Goal: Use online tool/utility: Utilize a website feature to perform a specific function

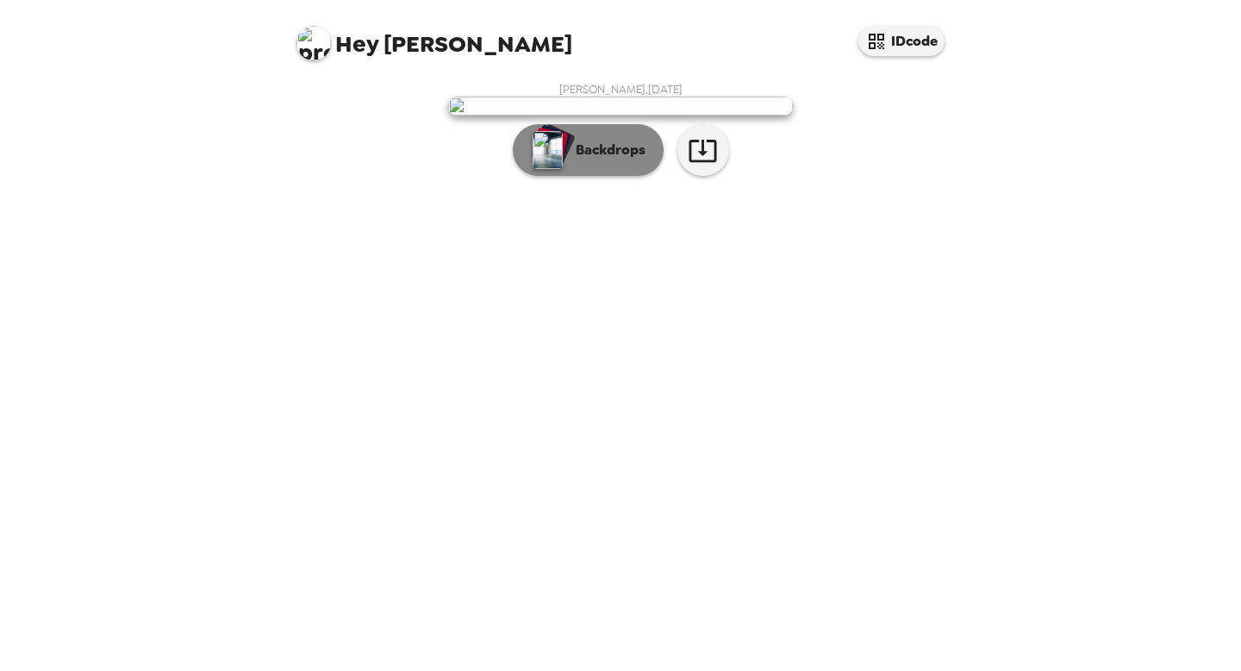
click at [618, 160] on p "Backdrops" at bounding box center [606, 150] width 78 height 21
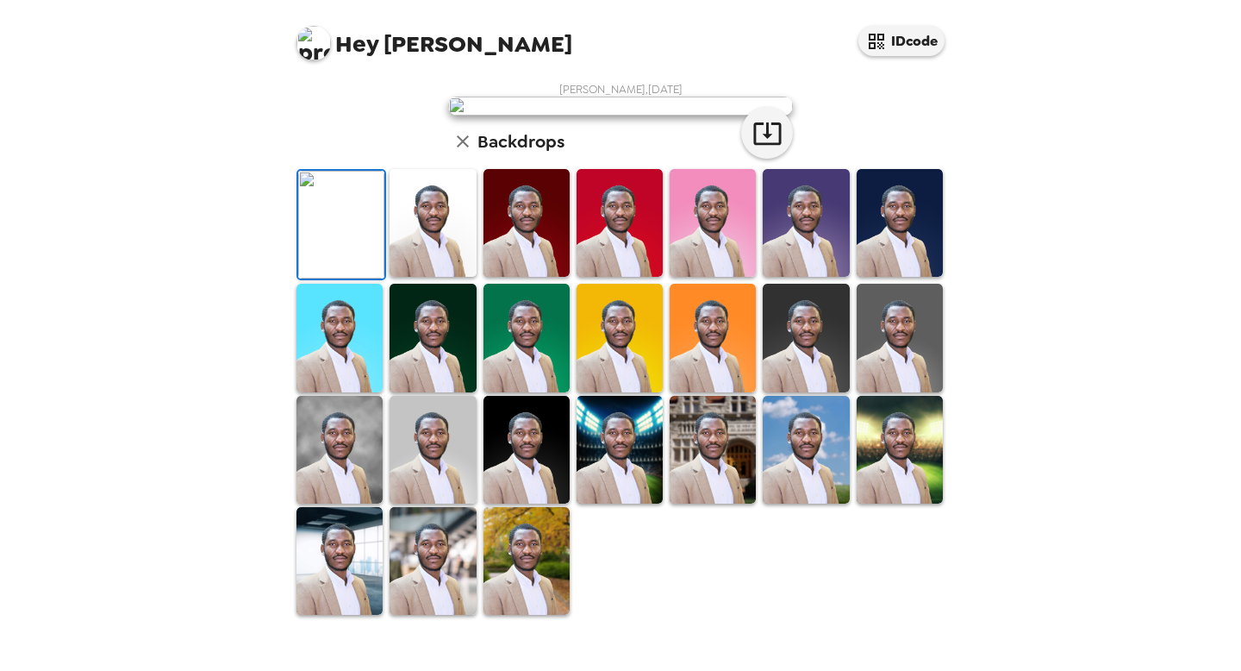
scroll to position [385, 0]
click at [434, 599] on img at bounding box center [433, 561] width 86 height 108
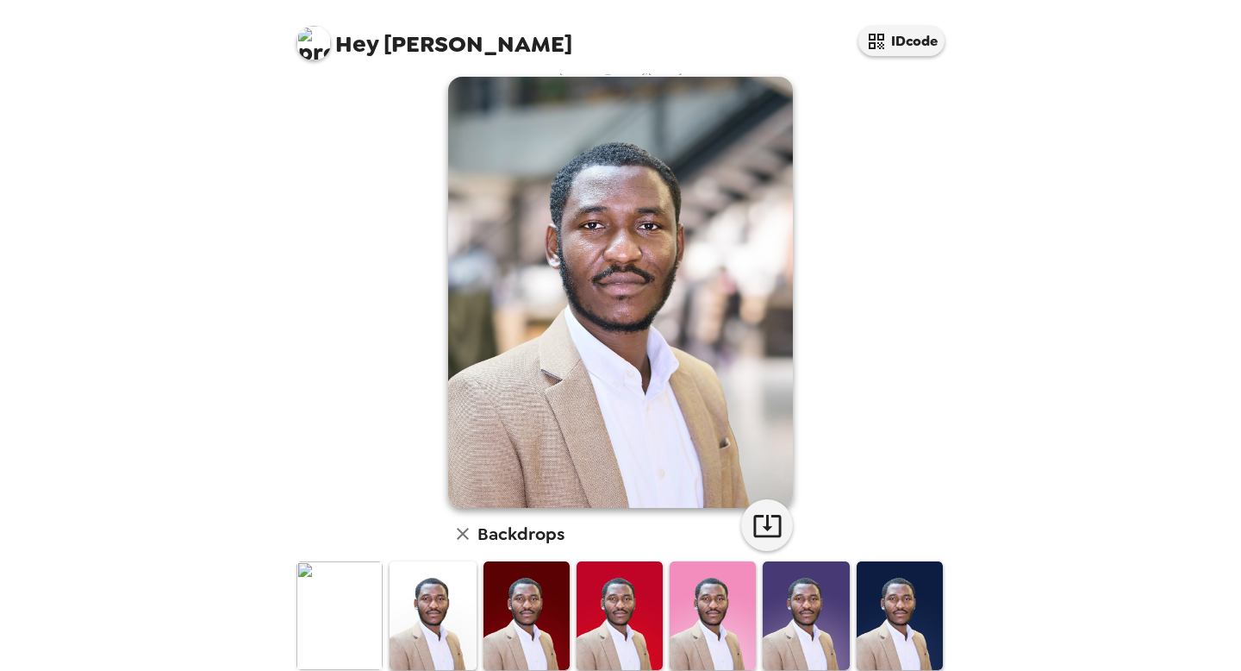
scroll to position [0, 0]
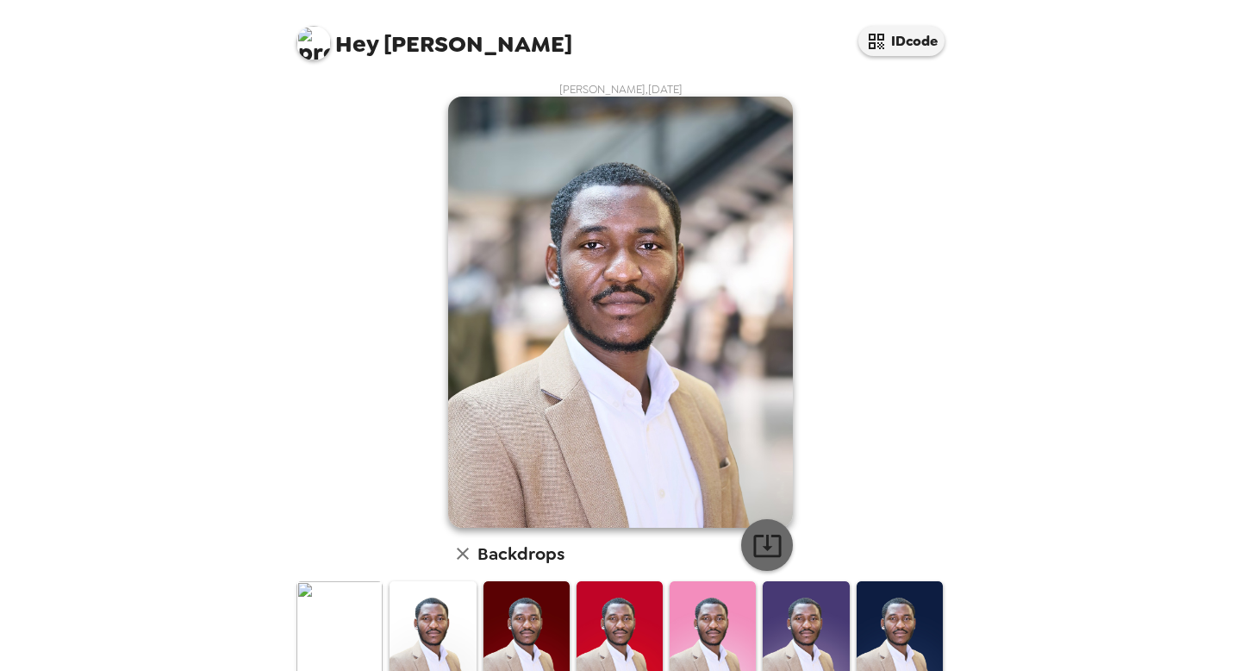
click at [773, 539] on icon "button" at bounding box center [768, 545] width 30 height 30
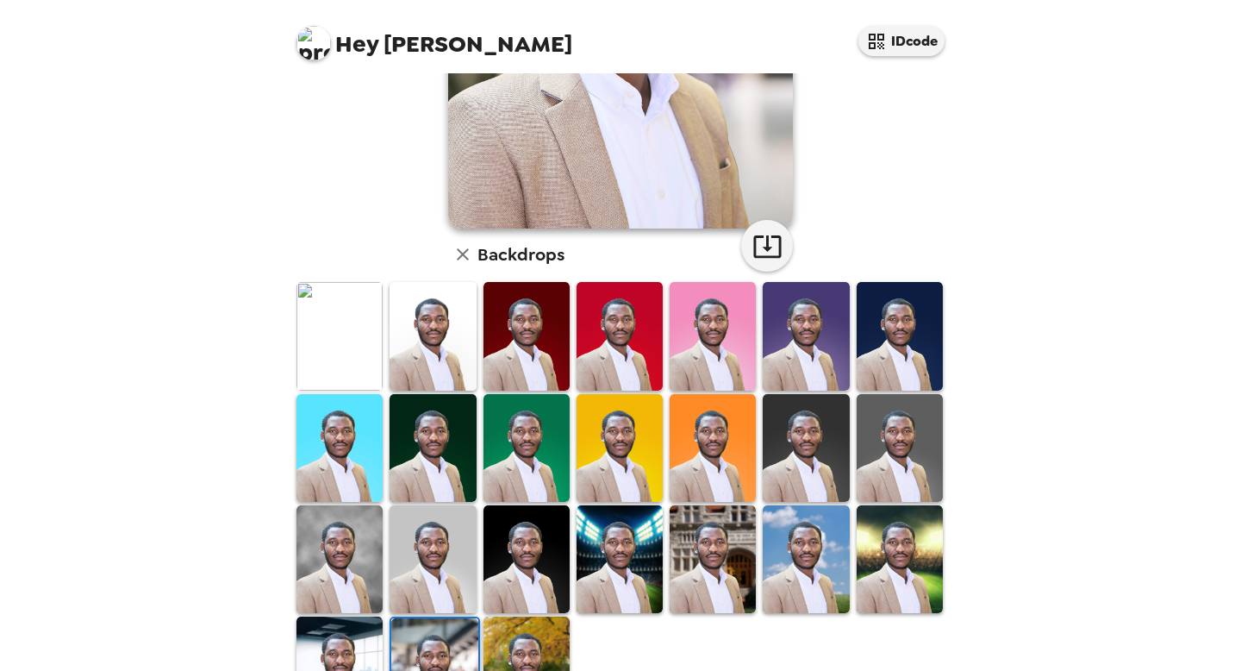
scroll to position [384, 0]
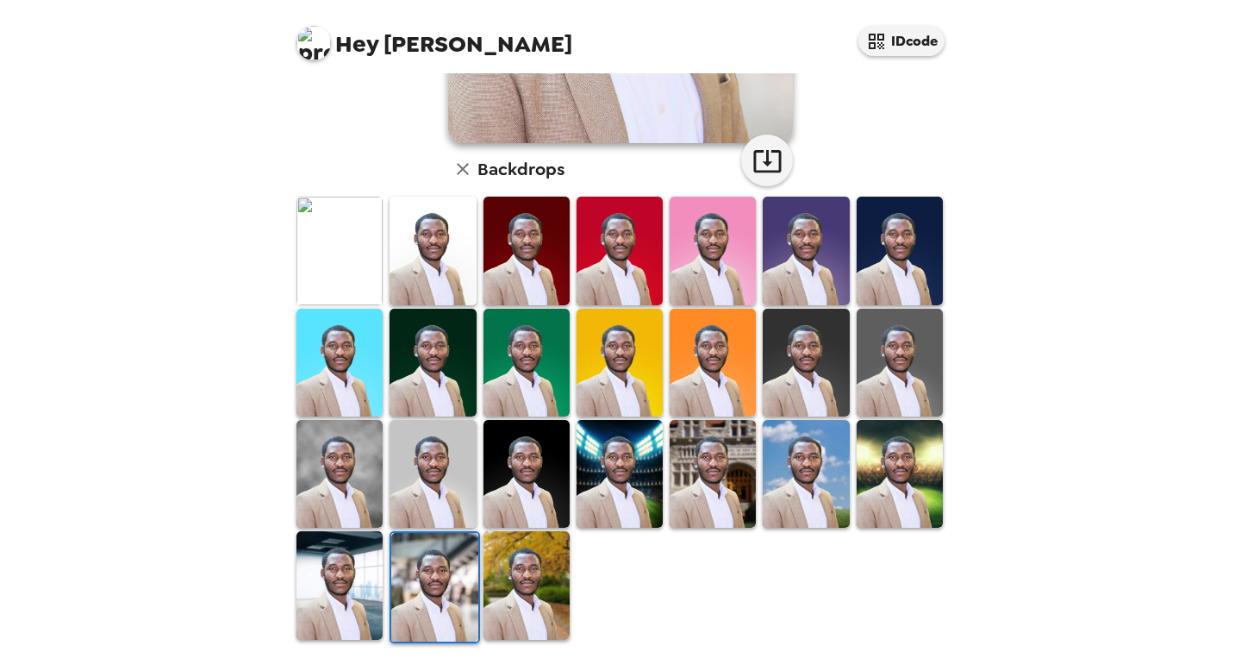
click at [348, 599] on img at bounding box center [340, 585] width 86 height 108
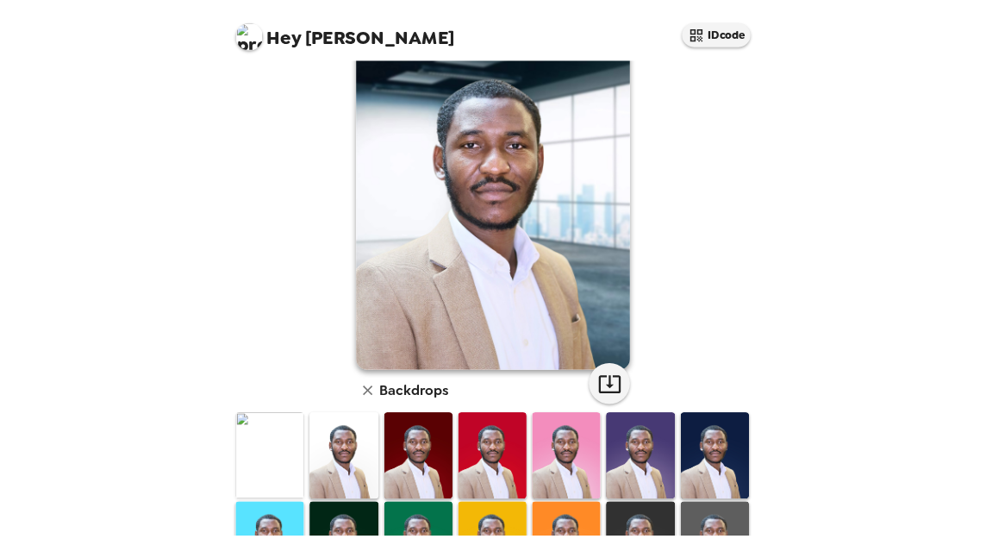
scroll to position [0, 0]
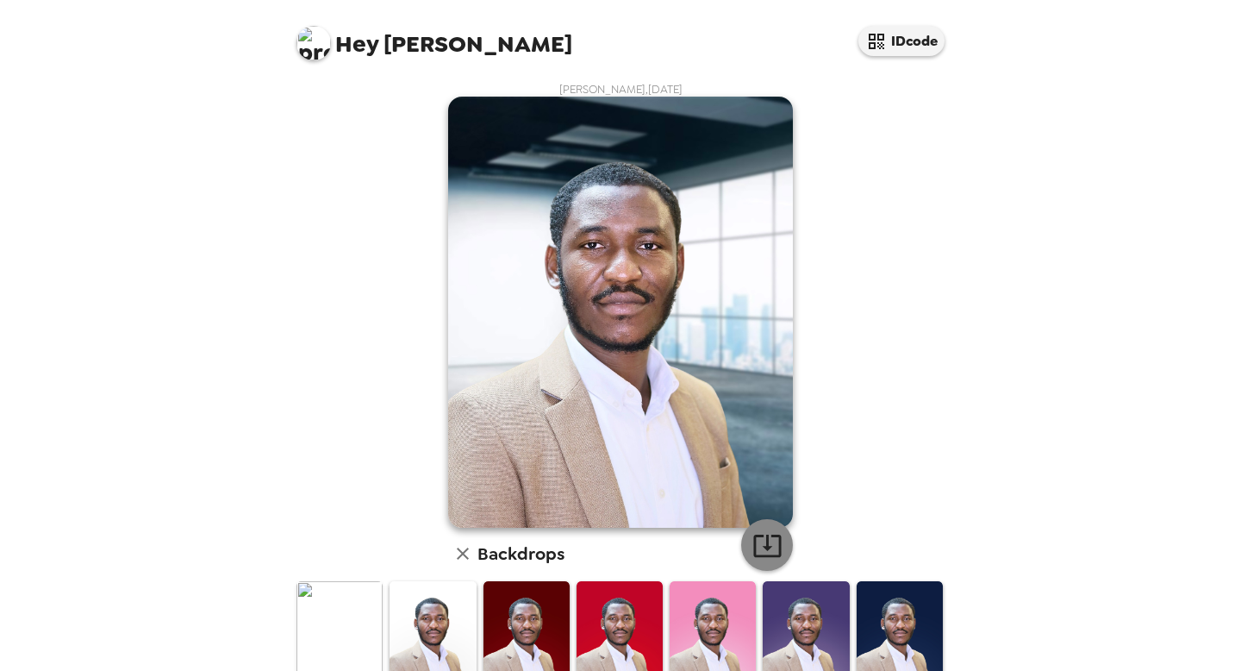
click at [772, 544] on icon "button" at bounding box center [768, 545] width 30 height 30
click at [972, 373] on div "Hey Jackson IDcode Jackson Akor , 08-27-2025 Backdrops" at bounding box center [620, 335] width 1241 height 671
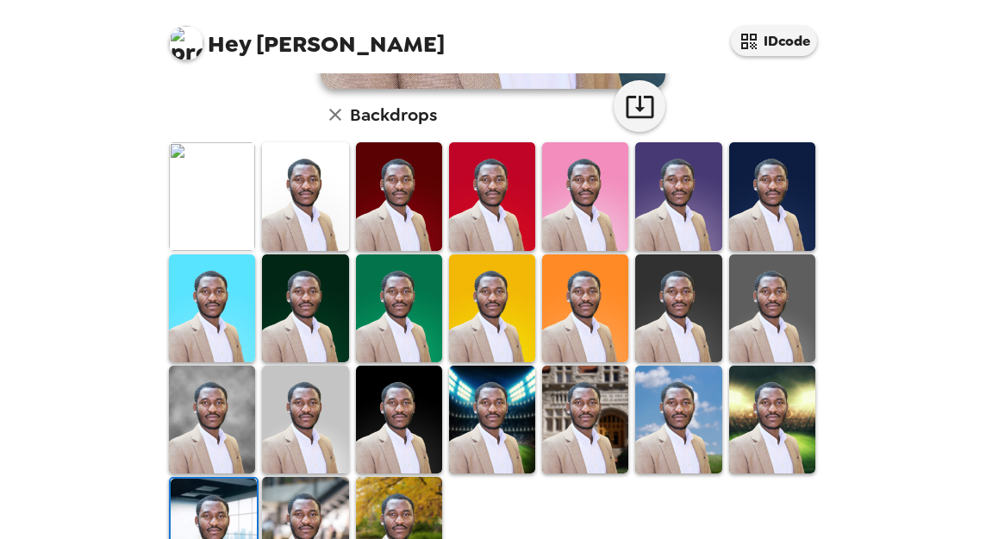
scroll to position [516, 0]
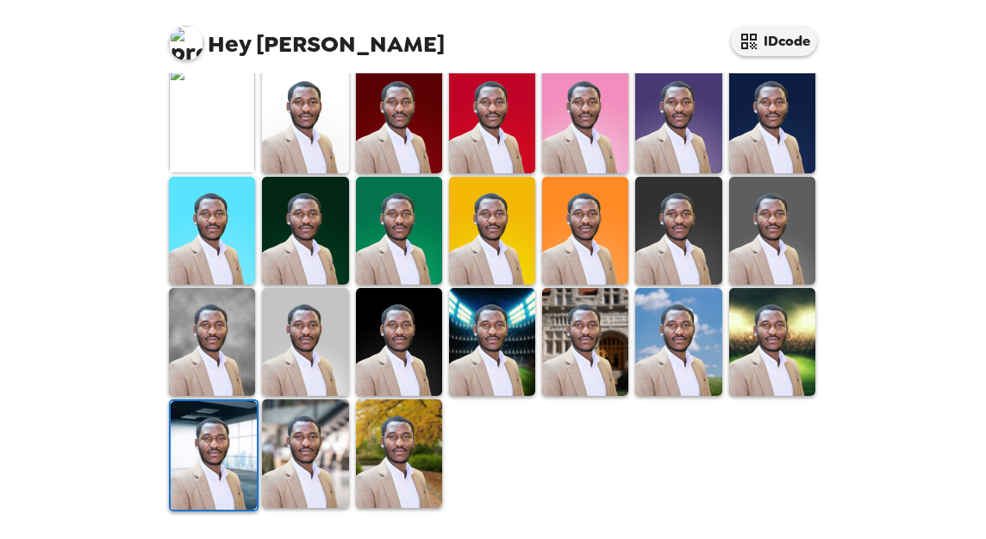
click at [384, 353] on img at bounding box center [399, 342] width 86 height 108
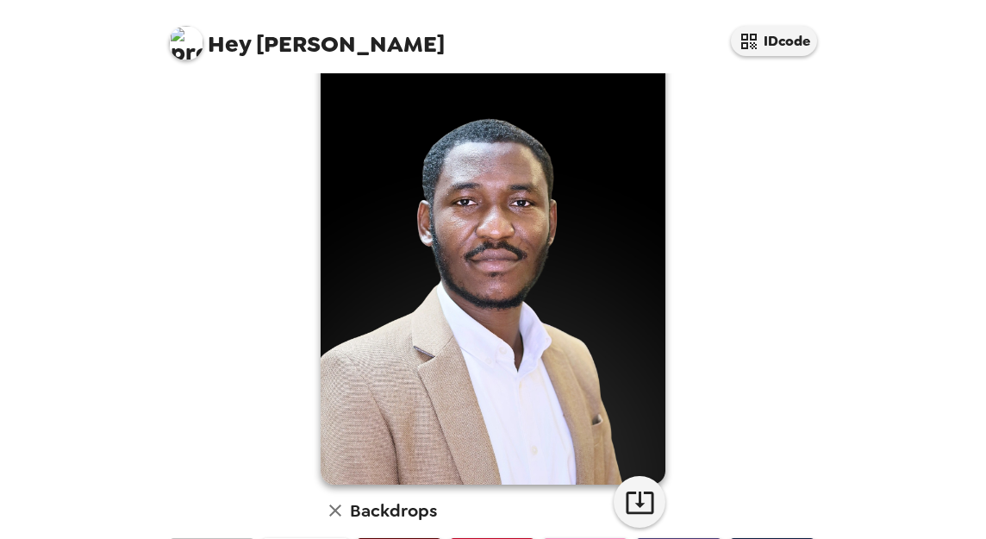
scroll to position [0, 0]
